Goal: Register for event/course

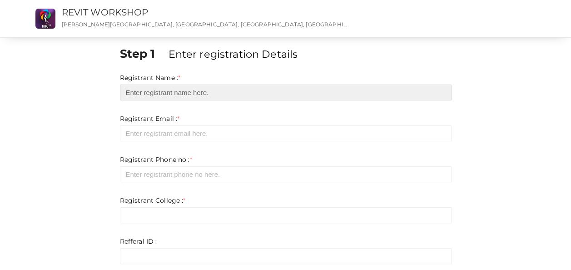
click at [281, 92] on input "text" at bounding box center [286, 92] width 332 height 16
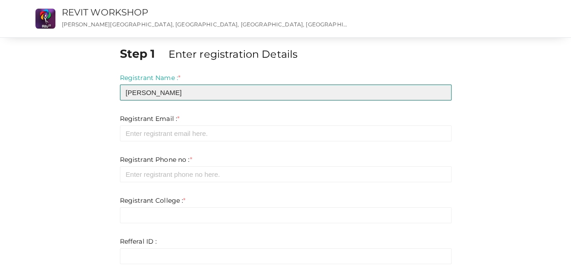
type input "[PERSON_NAME]"
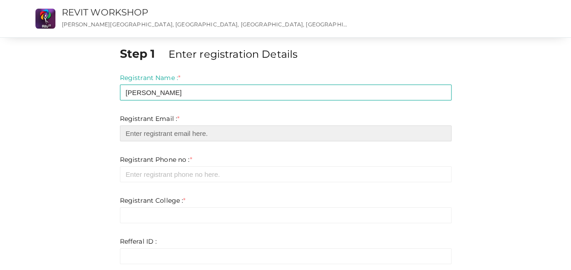
click at [265, 132] on input "email" at bounding box center [286, 133] width 332 height 16
type input "[EMAIL_ADDRESS][DOMAIN_NAME]"
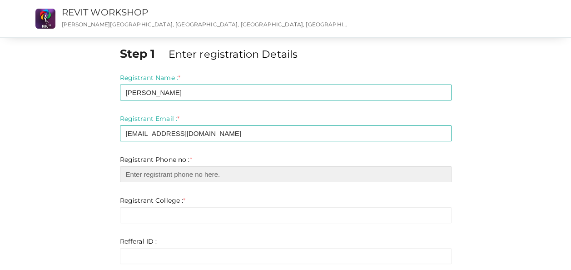
click at [235, 176] on input "number" at bounding box center [286, 174] width 332 height 16
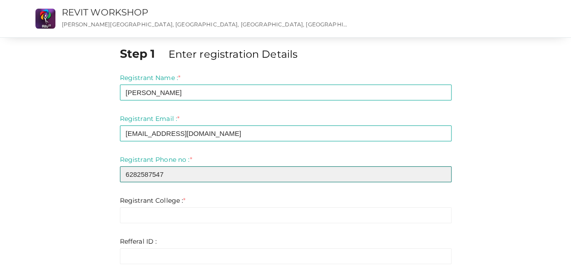
type input "6282587547"
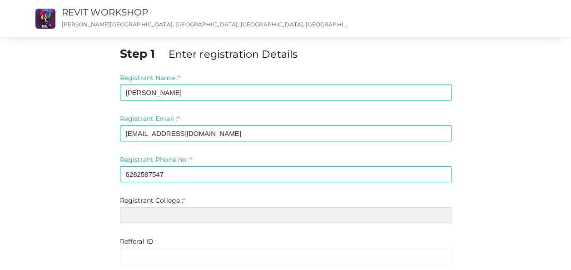
click at [209, 214] on input "text" at bounding box center [286, 215] width 332 height 16
click at [278, 219] on input "text" at bounding box center [286, 215] width 332 height 16
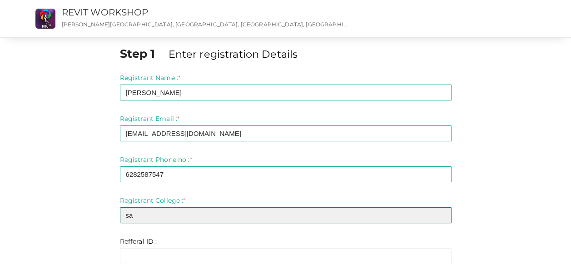
type input "s"
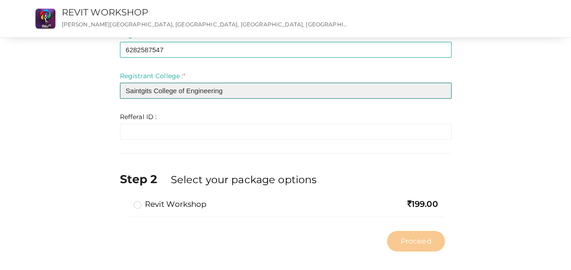
scroll to position [132, 0]
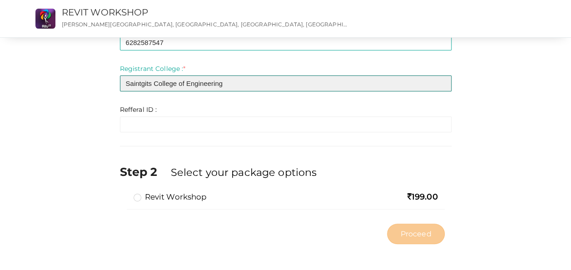
type input "Saintgits College of Engineering"
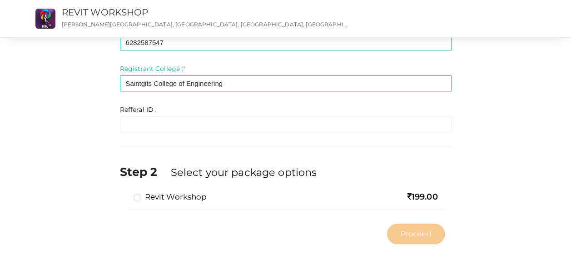
click at [148, 198] on label "Revit Workshop" at bounding box center [171, 196] width 74 height 11
click at [124, 193] on input "Revit Workshop" at bounding box center [124, 193] width 0 height 0
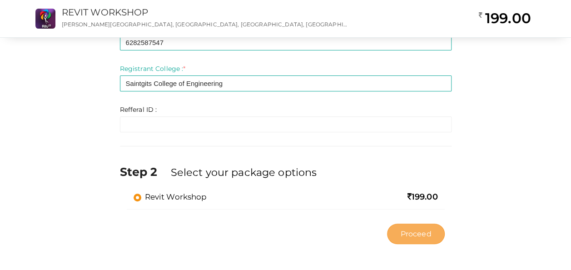
click at [413, 237] on span "Proceed" at bounding box center [415, 234] width 31 height 10
type input "N/A"
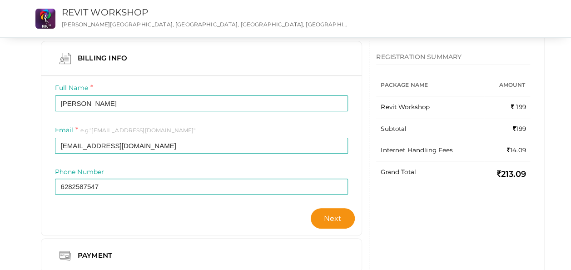
scroll to position [113, 0]
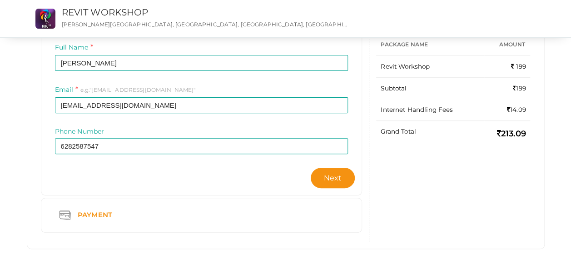
click at [81, 211] on div "Payment" at bounding box center [96, 214] width 51 height 11
click at [88, 213] on div "Payment" at bounding box center [96, 214] width 51 height 11
click at [92, 211] on div "Payment" at bounding box center [96, 214] width 51 height 11
click at [346, 182] on button "Next" at bounding box center [333, 178] width 45 height 20
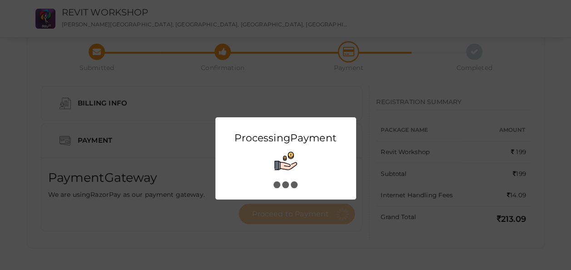
scroll to position [0, 0]
